Goal: Task Accomplishment & Management: Manage account settings

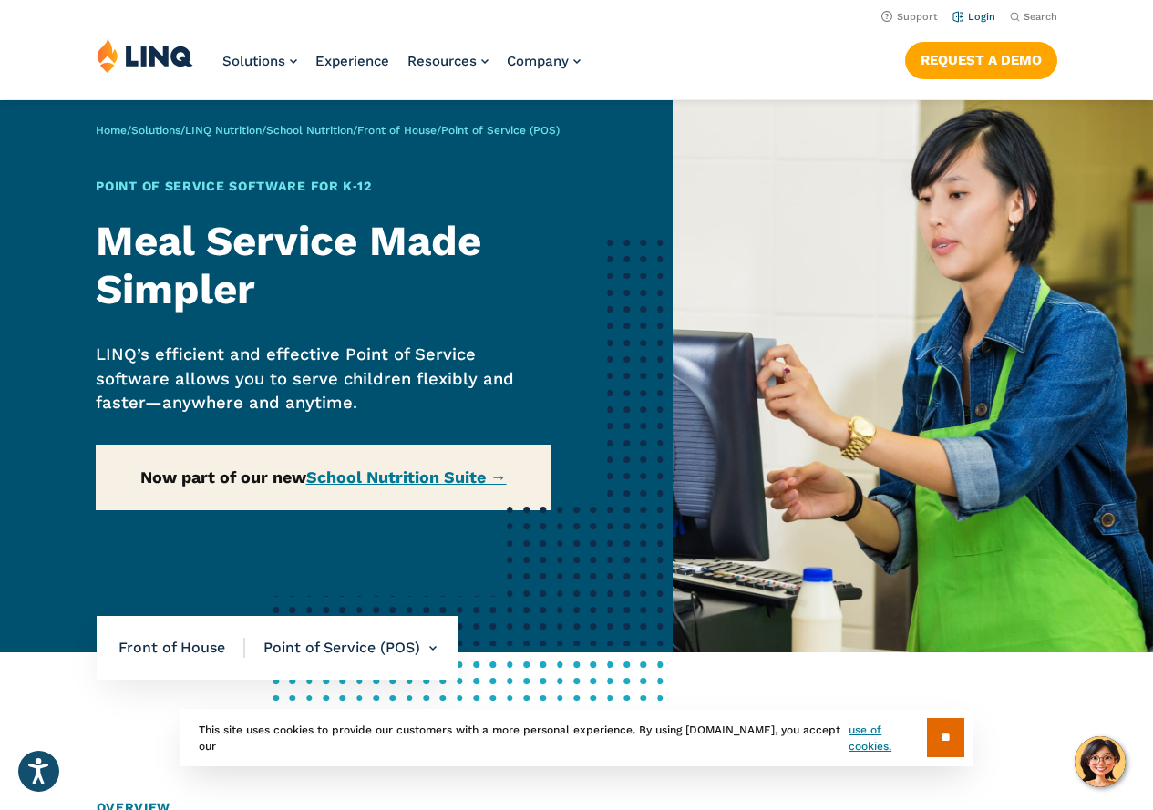
click at [961, 14] on link "Login" at bounding box center [973, 17] width 43 height 12
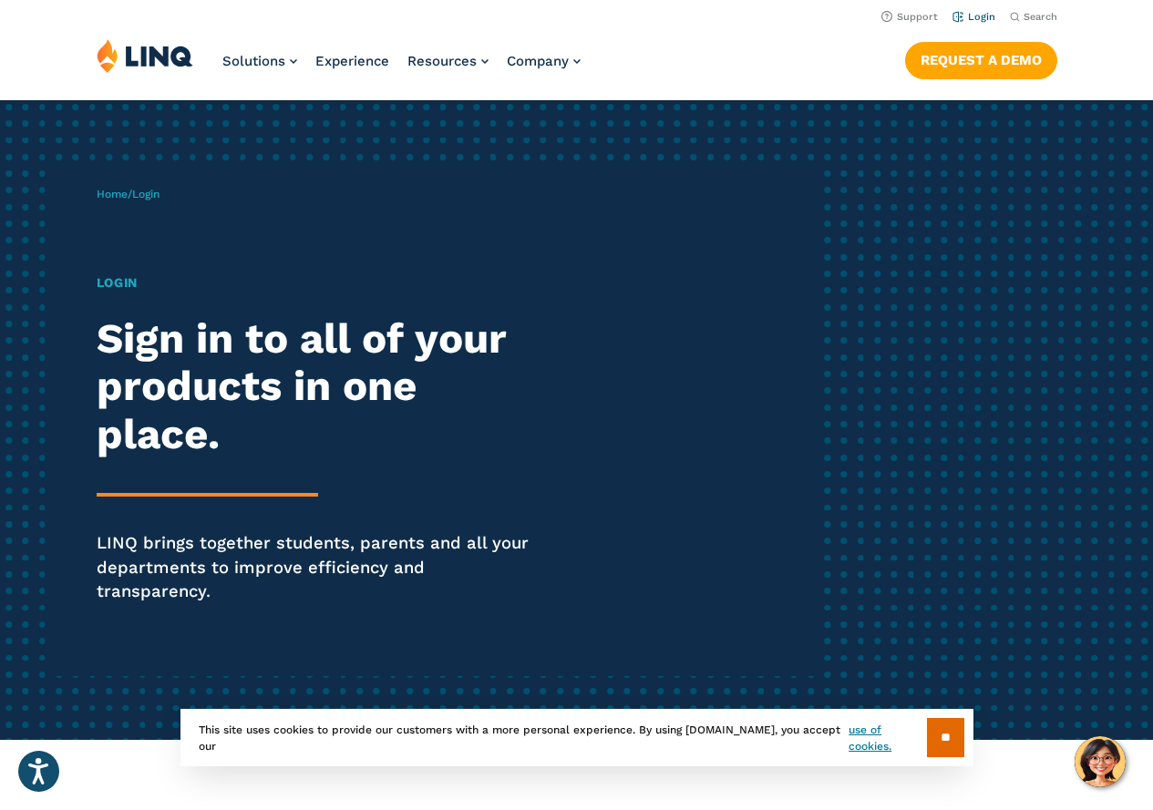
click at [975, 15] on link "Login" at bounding box center [973, 17] width 43 height 12
click at [942, 745] on input "**" at bounding box center [945, 737] width 37 height 39
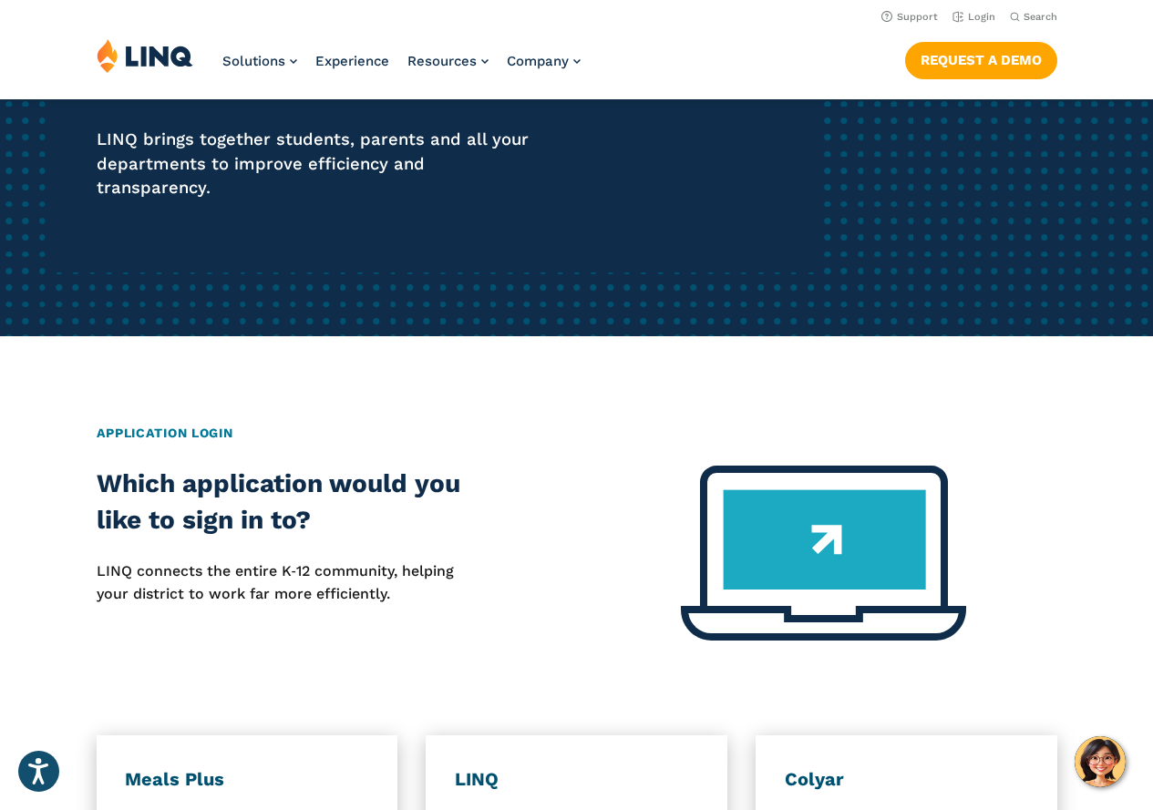
scroll to position [91, 0]
